Goal: Task Accomplishment & Management: Complete application form

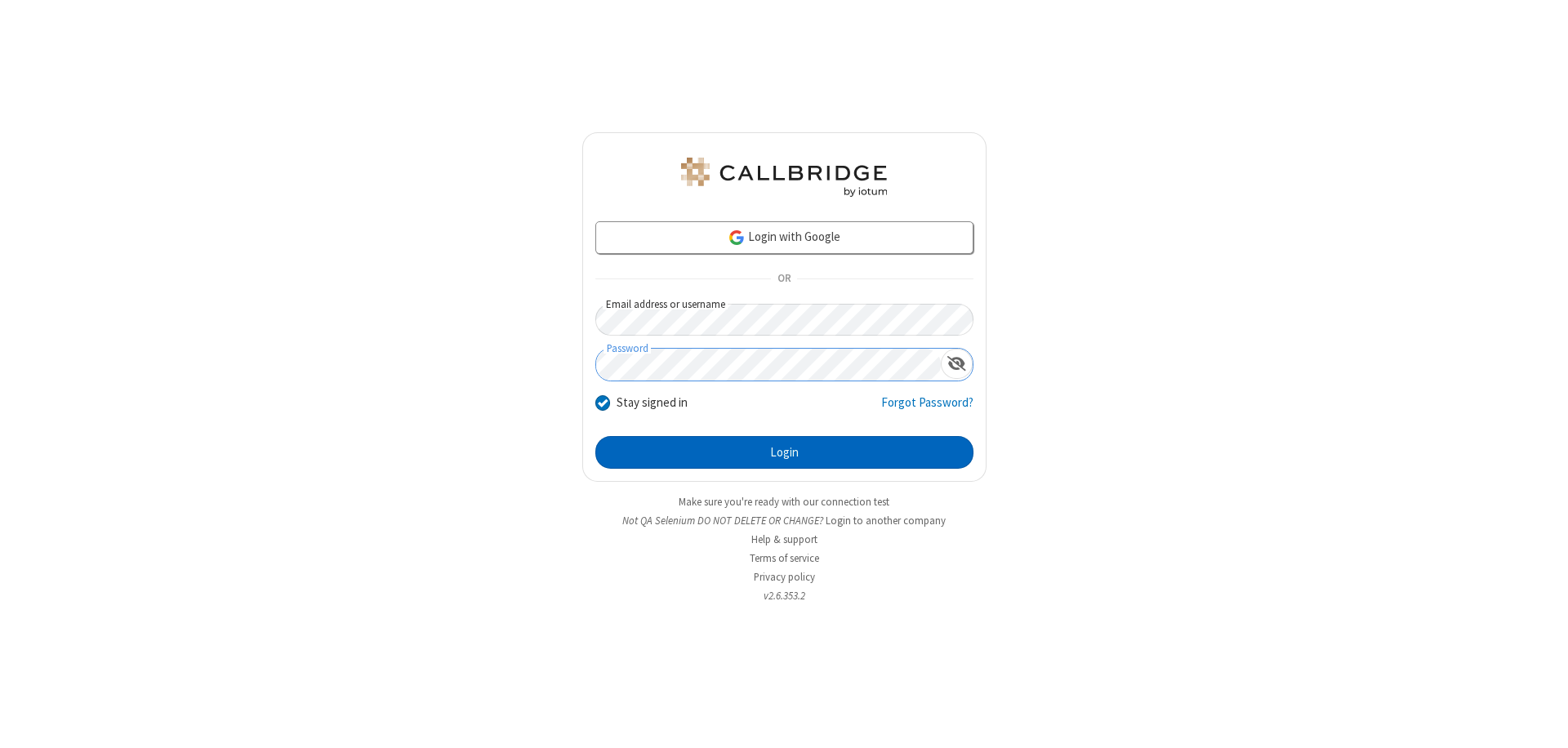
click at [784, 452] on button "Login" at bounding box center [785, 452] width 378 height 32
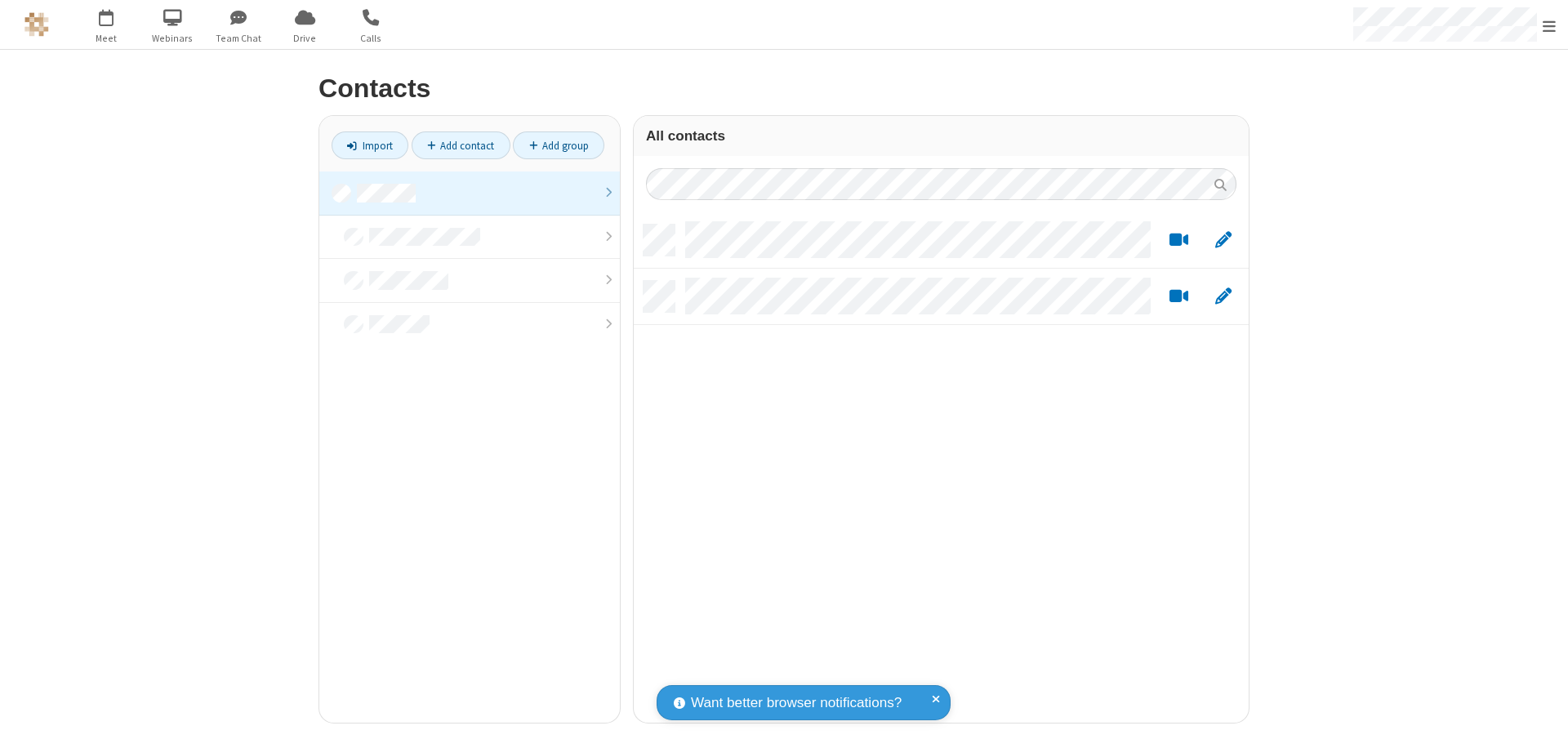
scroll to position [498, 602]
click at [461, 146] on link "Add contact" at bounding box center [461, 145] width 99 height 28
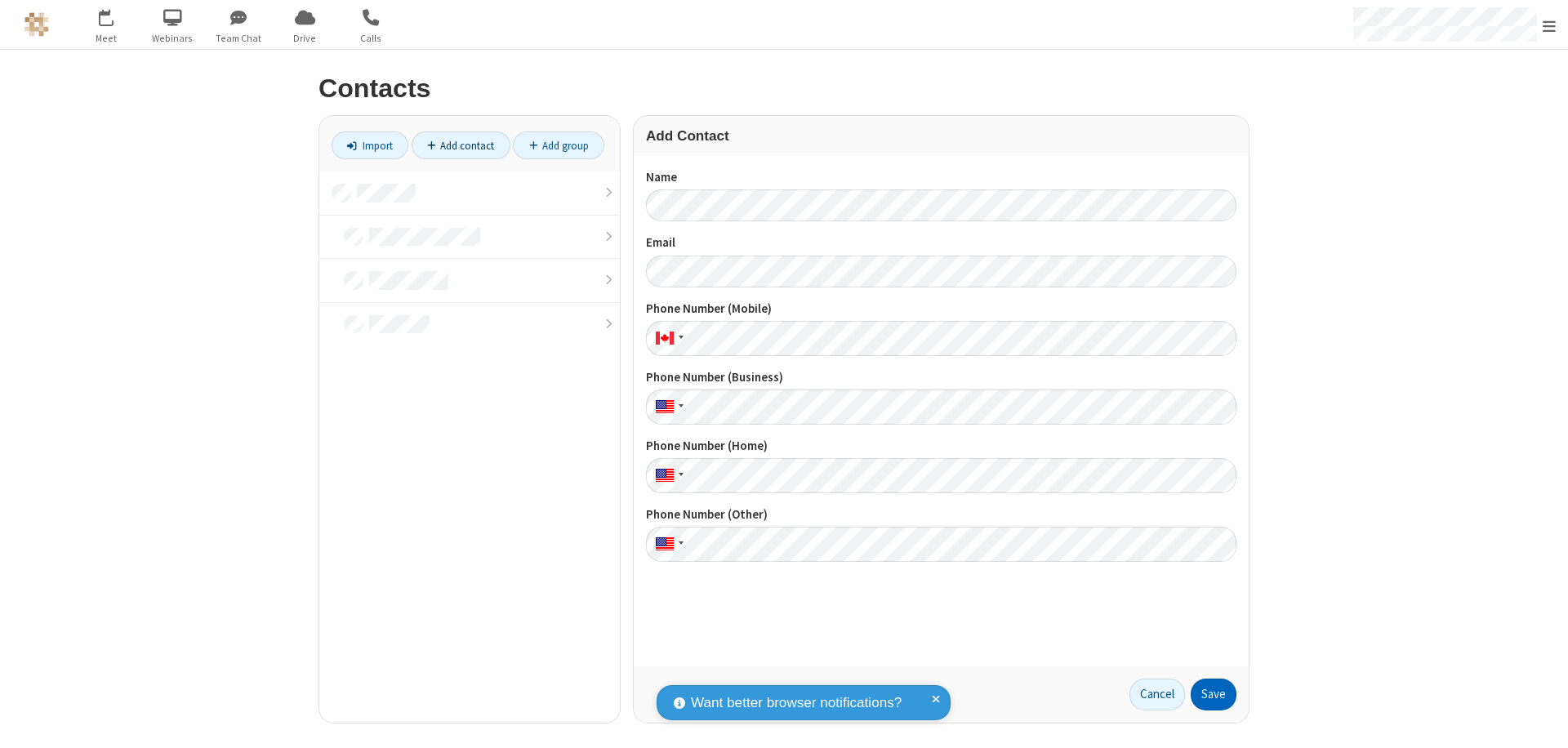
click at [1213, 694] on button "Save" at bounding box center [1214, 695] width 46 height 32
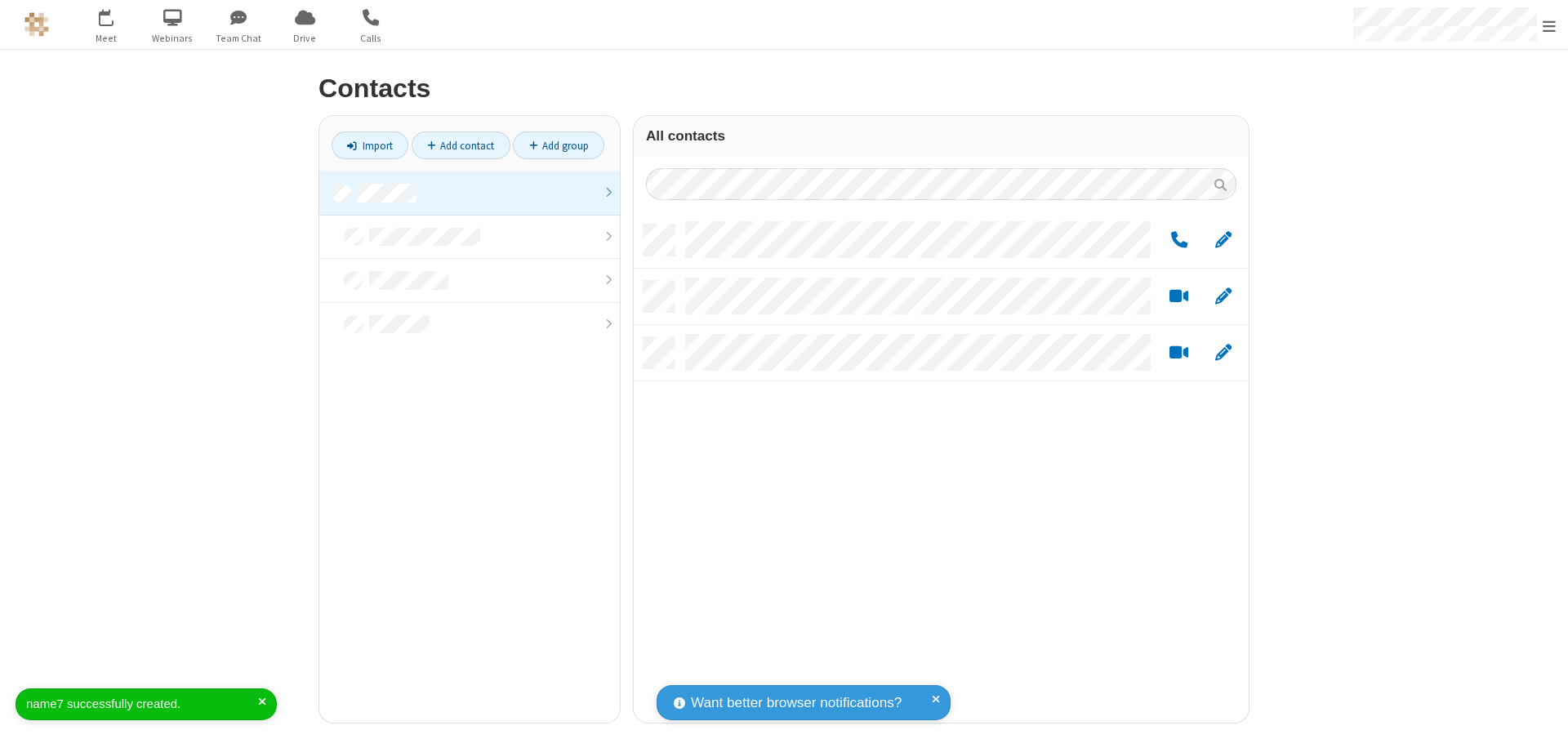
scroll to position [498, 602]
